Goal: Task Accomplishment & Management: Manage account settings

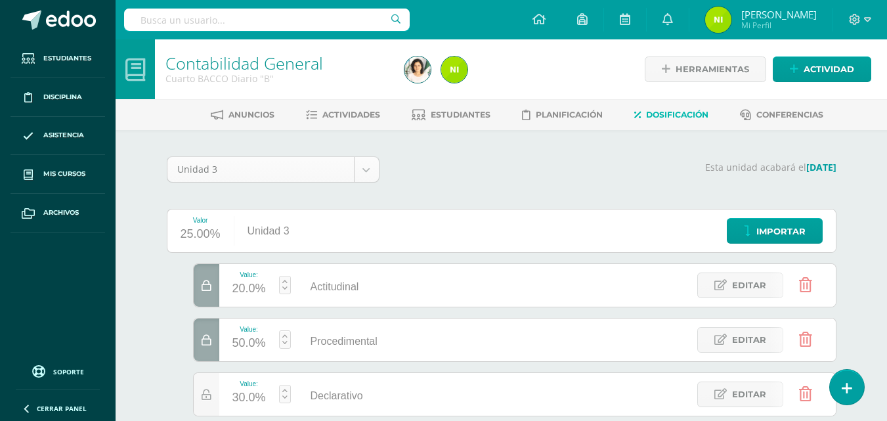
click at [79, 175] on span "Mis cursos" at bounding box center [64, 174] width 42 height 11
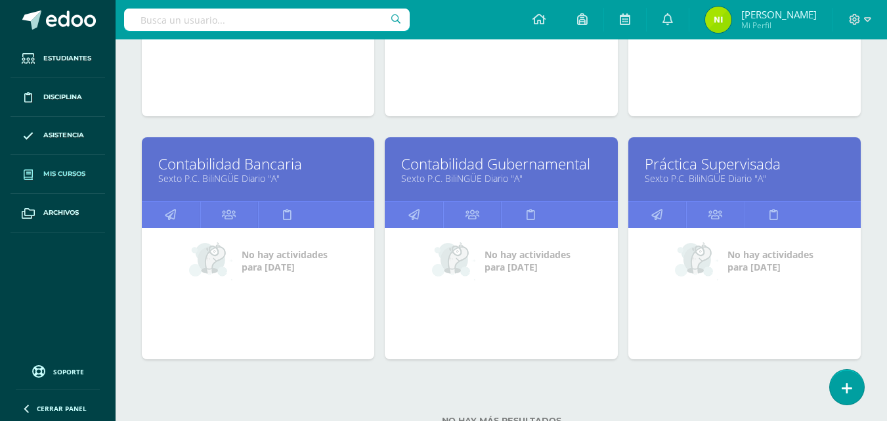
scroll to position [883, 0]
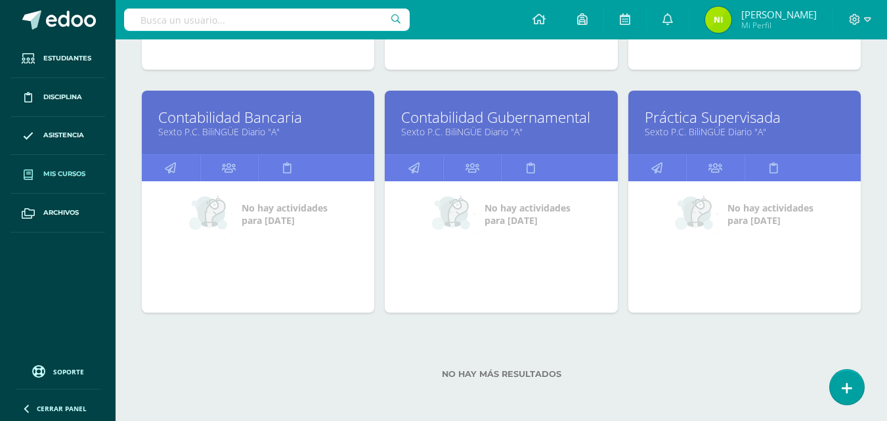
click at [733, 127] on link "Sexto P.C. BiliNGÜE Diario "A"" at bounding box center [745, 131] width 200 height 12
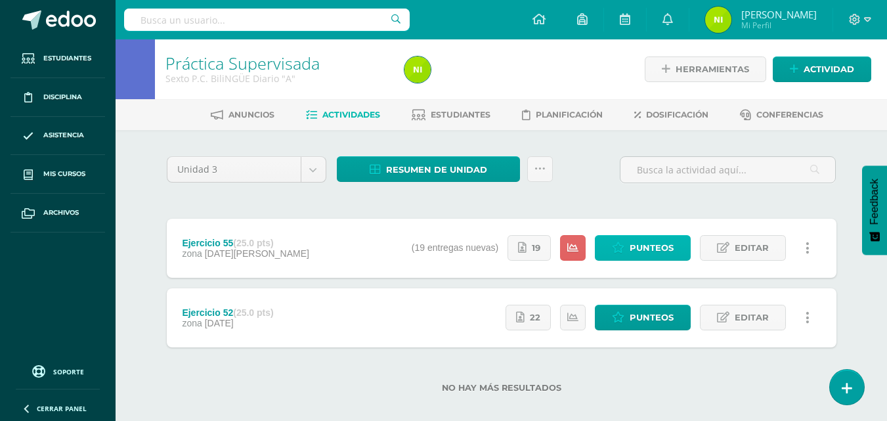
click at [654, 255] on span "Punteos" at bounding box center [652, 248] width 44 height 24
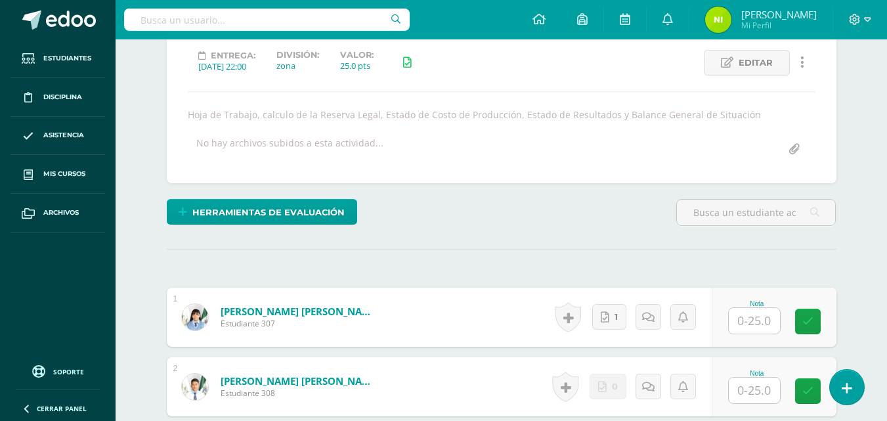
scroll to position [12, 0]
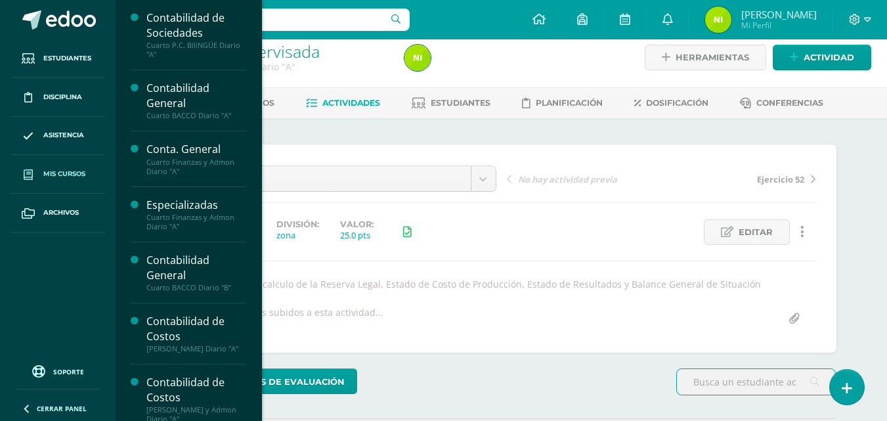
click at [51, 177] on span "Mis cursos" at bounding box center [64, 174] width 42 height 11
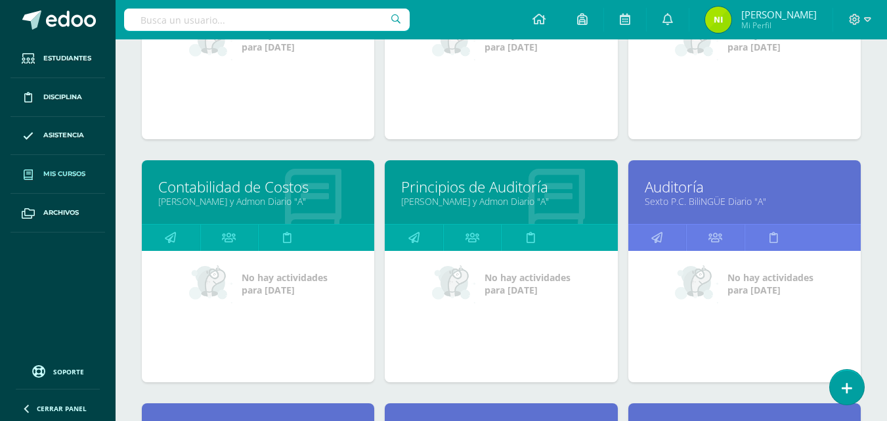
scroll to position [569, 0]
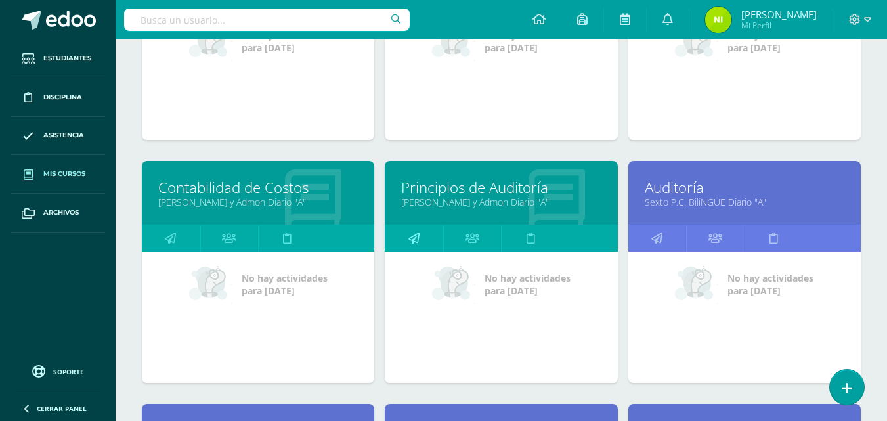
click at [421, 242] on link at bounding box center [414, 238] width 58 height 26
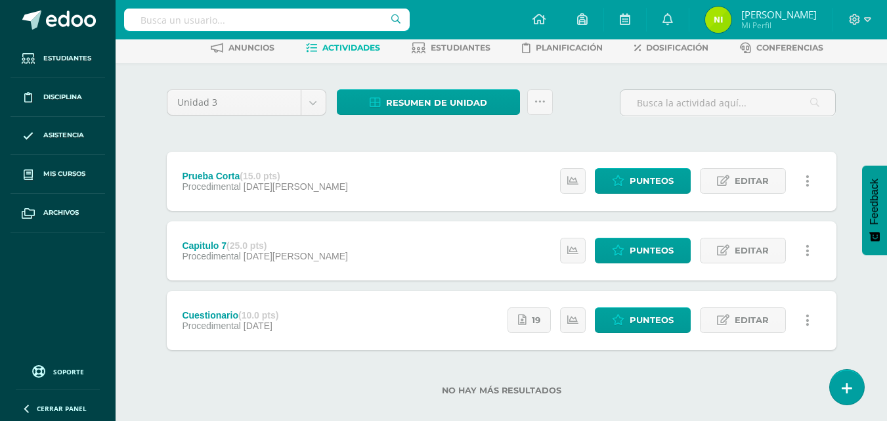
scroll to position [83, 0]
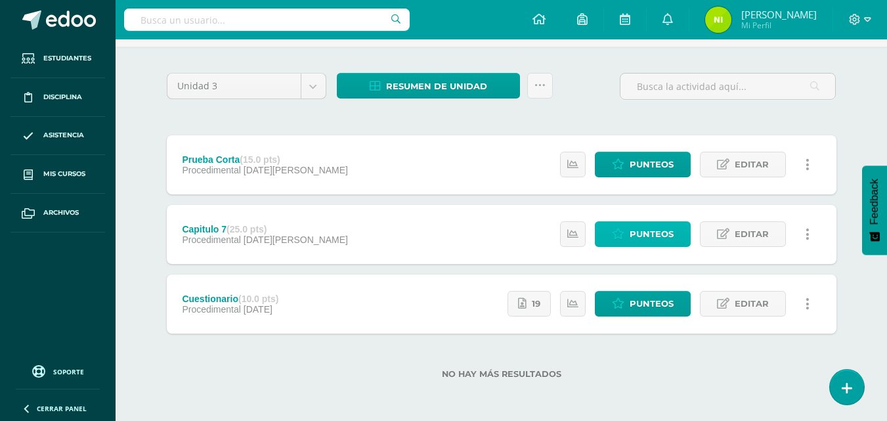
click at [636, 242] on span "Punteos" at bounding box center [652, 234] width 44 height 24
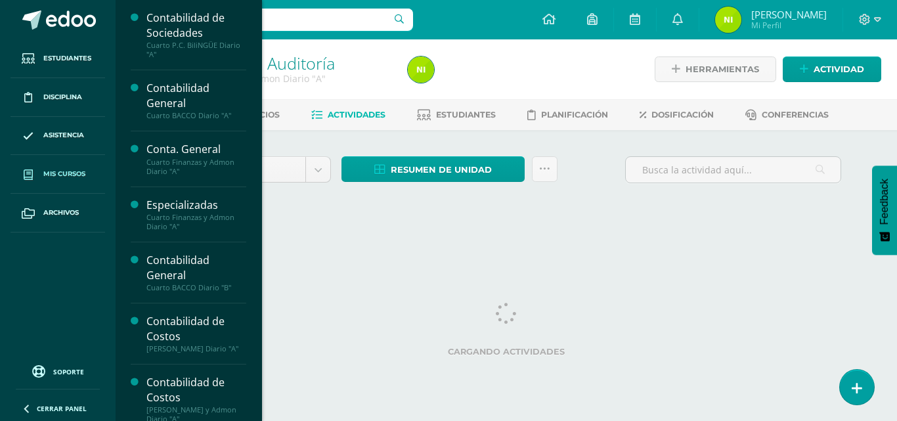
click at [83, 171] on span "Mis cursos" at bounding box center [64, 174] width 42 height 11
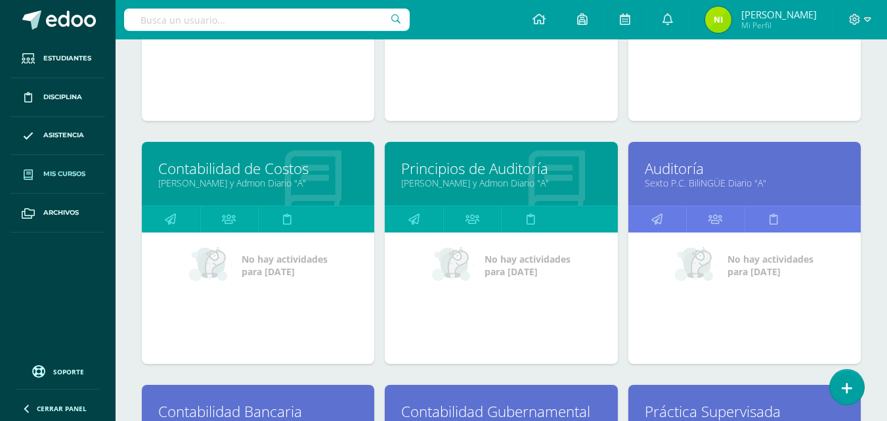
scroll to position [591, 0]
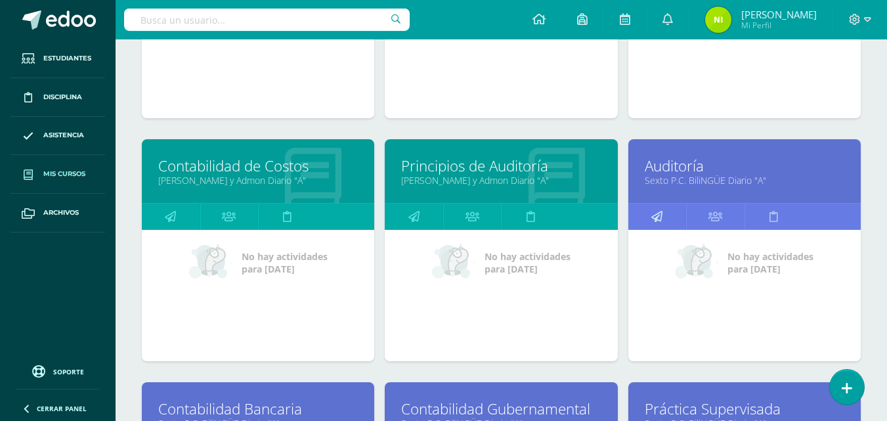
click at [652, 215] on icon at bounding box center [656, 217] width 11 height 26
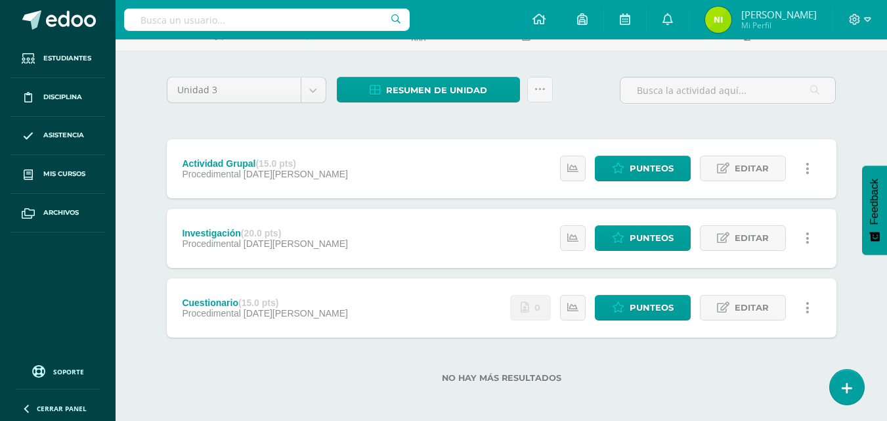
scroll to position [83, 0]
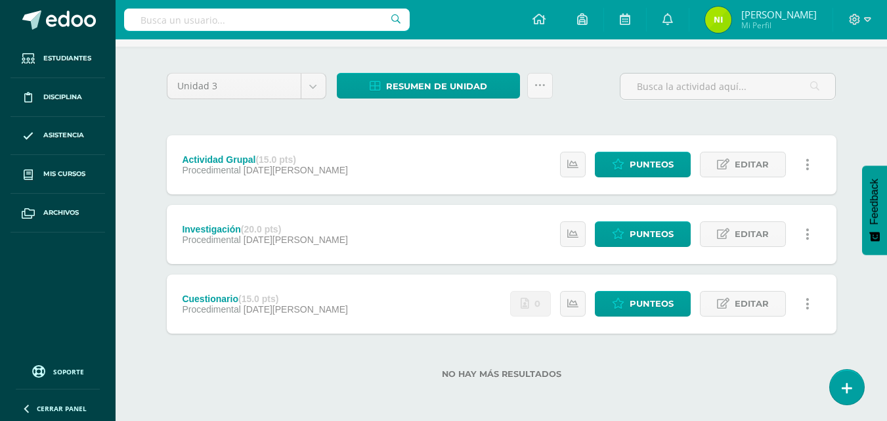
click at [806, 302] on icon at bounding box center [808, 304] width 4 height 14
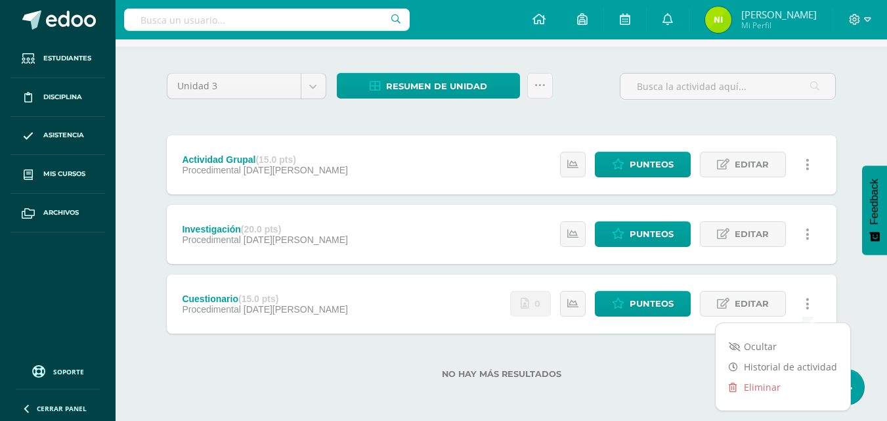
click at [807, 302] on icon at bounding box center [808, 304] width 4 height 14
click at [788, 297] on div "Estatus de Actividad: 22 Estudiantes sin calificar 0 Estudiantes con cero Media…" at bounding box center [663, 303] width 345 height 59
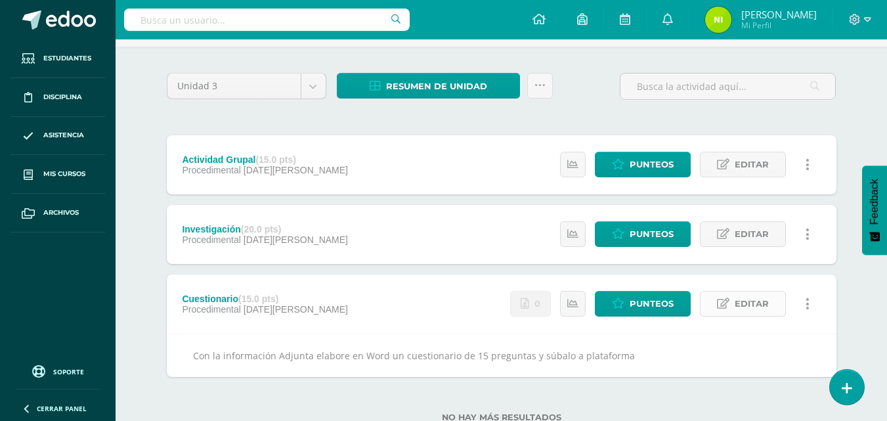
click at [756, 309] on span "Editar" at bounding box center [752, 304] width 34 height 24
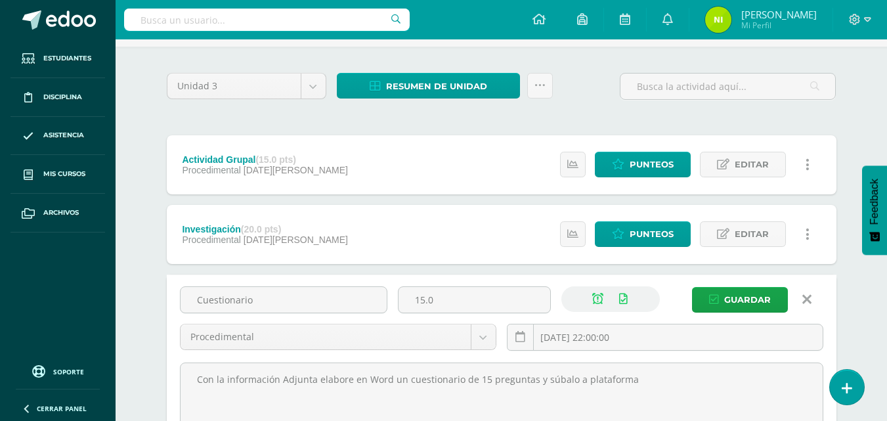
click at [856, 298] on div "Unidad 3 Unidad 1 Unidad 2 Unidad 3 Unidad 4 Resumen de unidad Descargar como H…" at bounding box center [502, 328] width 722 height 562
click at [804, 303] on icon at bounding box center [806, 299] width 9 height 14
